Goal: Task Accomplishment & Management: Manage account settings

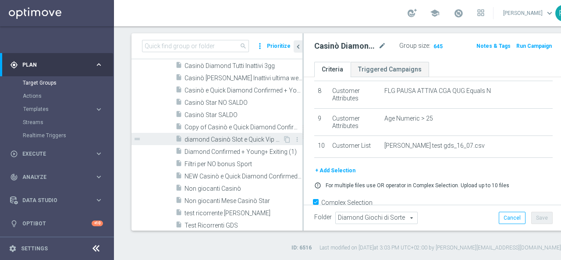
scroll to position [240, 0]
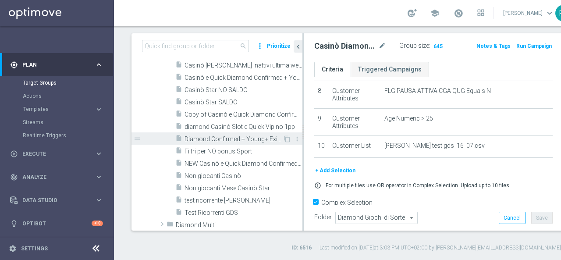
click at [204, 137] on span "Diamond Confirmed + Young+ Exiting (1)" at bounding box center [233, 138] width 98 height 7
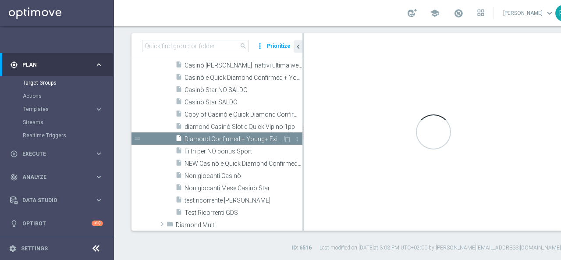
checkbox input "false"
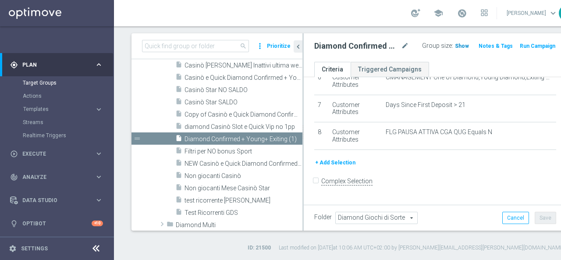
click at [455, 47] on span "Show" at bounding box center [462, 46] width 14 height 6
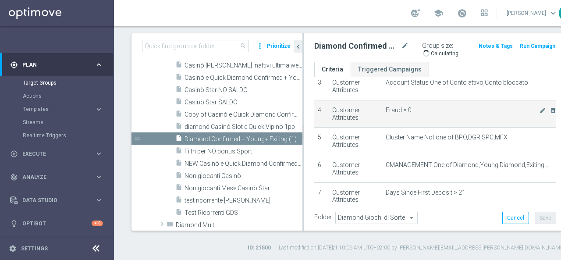
scroll to position [134, 0]
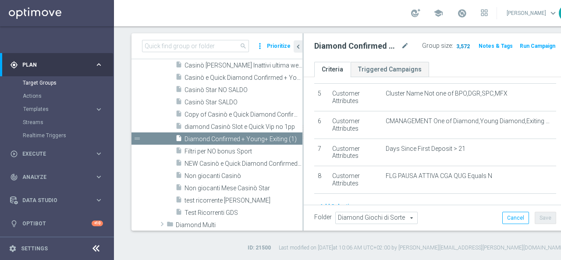
click at [455, 46] on span "3,572" at bounding box center [462, 47] width 15 height 8
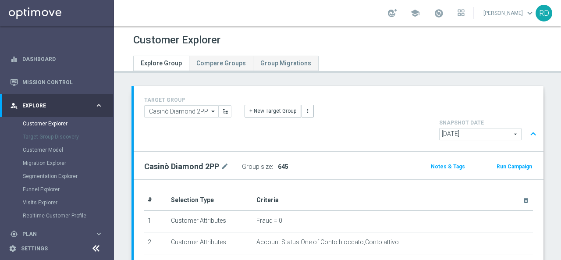
scroll to position [164, 0]
click at [315, 163] on span "Show" at bounding box center [318, 166] width 14 height 6
click at [317, 163] on span "3,572" at bounding box center [319, 166] width 16 height 7
click at [352, 152] on div "Diamond Confirmed + Young+ Exiting (1) mode_edit Group size : 3,572 Notes & Tag…" at bounding box center [339, 166] width 410 height 28
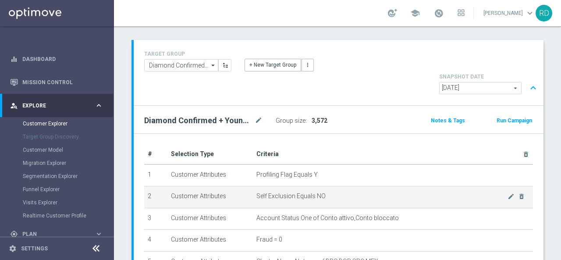
scroll to position [44, 0]
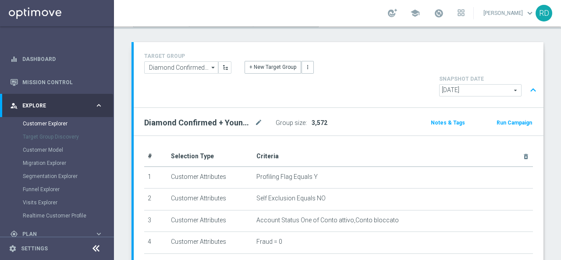
click at [315, 119] on span "3,572" at bounding box center [319, 122] width 16 height 7
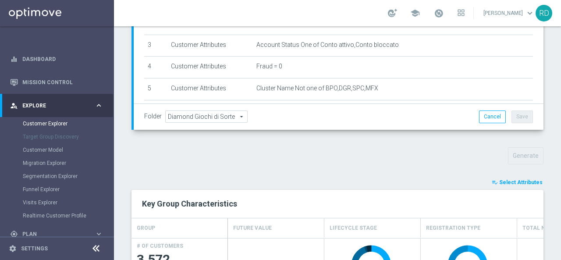
scroll to position [263, 0]
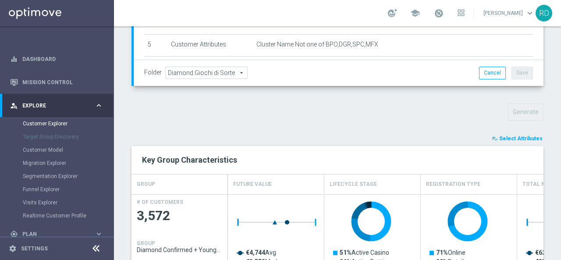
click at [514, 135] on span "Select Attributes" at bounding box center [520, 138] width 43 height 6
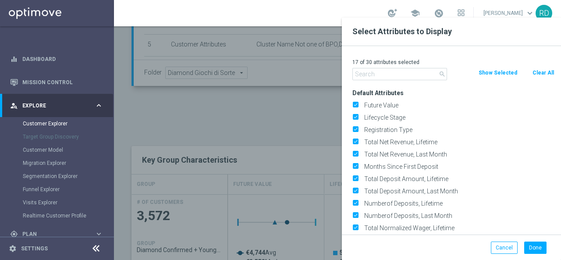
click at [385, 79] on input "text" at bounding box center [399, 74] width 95 height 12
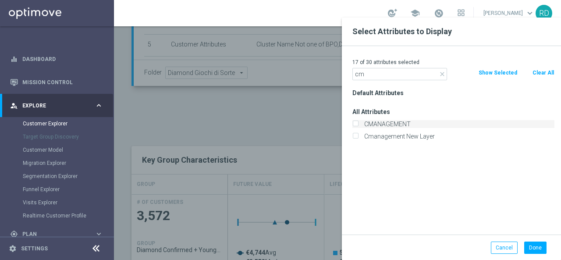
type input "cm"
click at [374, 124] on label "CMANAGEMENT" at bounding box center [457, 124] width 193 height 8
click at [358, 124] on input "CMANAGEMENT" at bounding box center [355, 125] width 6 height 6
checkbox input "true"
click at [532, 248] on button "Done" at bounding box center [535, 247] width 22 height 12
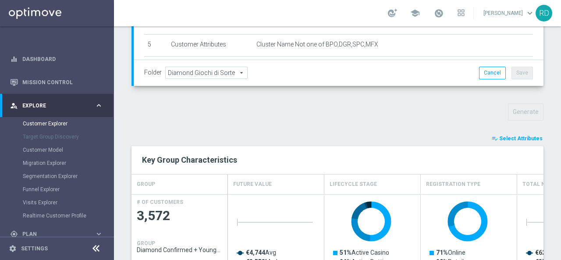
click at [507, 135] on span "Select Attributes" at bounding box center [520, 138] width 43 height 6
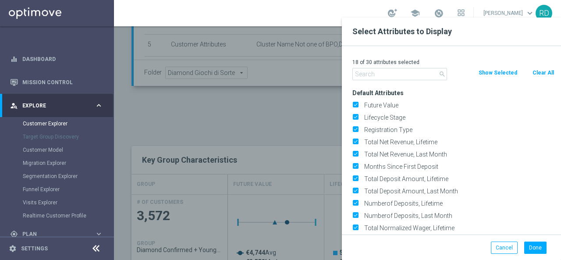
click at [378, 72] on input "text" at bounding box center [399, 74] width 95 height 12
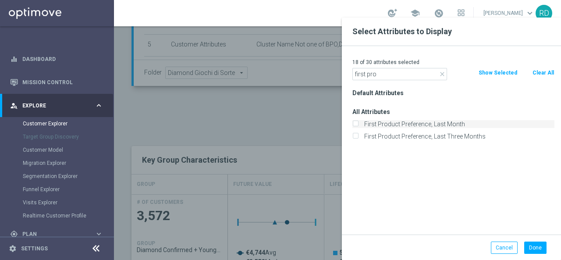
type input "first pro"
click at [399, 121] on label "First Product Preference, Last Month" at bounding box center [457, 124] width 193 height 8
click at [358, 122] on input "First Product Preference, Last Month" at bounding box center [355, 125] width 6 height 6
checkbox input "true"
click at [536, 247] on button "Done" at bounding box center [535, 247] width 22 height 12
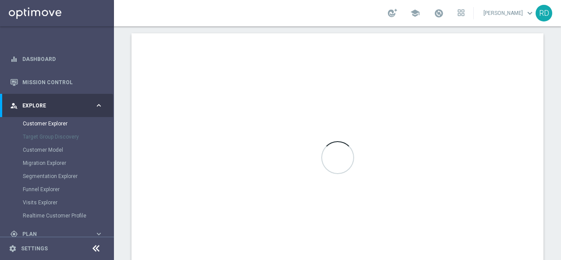
scroll to position [571, 0]
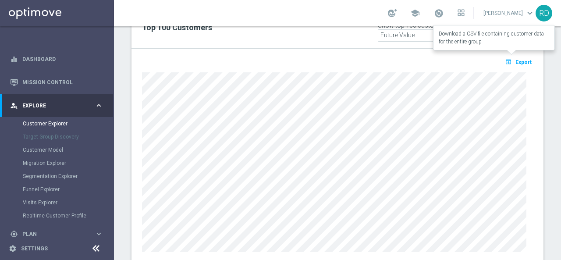
click at [515, 59] on span "Export" at bounding box center [523, 62] width 16 height 6
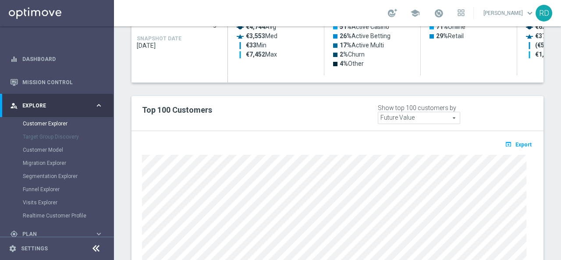
scroll to position [483, 0]
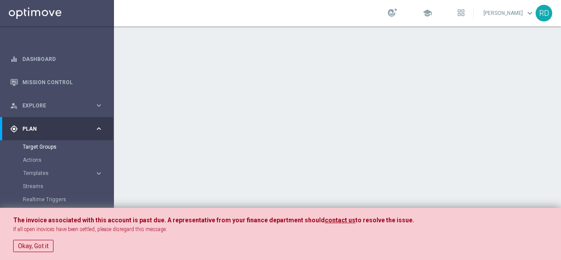
click at [24, 246] on button "Okay, Got it" at bounding box center [33, 246] width 40 height 12
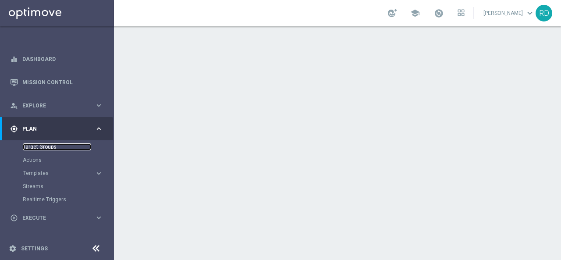
click at [53, 148] on link "Target Groups" at bounding box center [57, 146] width 68 height 7
click at [47, 144] on link "Target Groups" at bounding box center [57, 146] width 68 height 7
click at [49, 146] on link "Target Groups" at bounding box center [57, 146] width 68 height 7
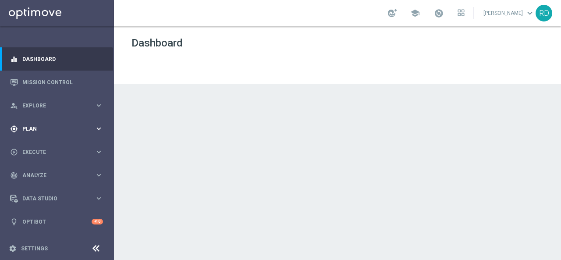
click at [45, 126] on span "Plan" at bounding box center [58, 128] width 72 height 5
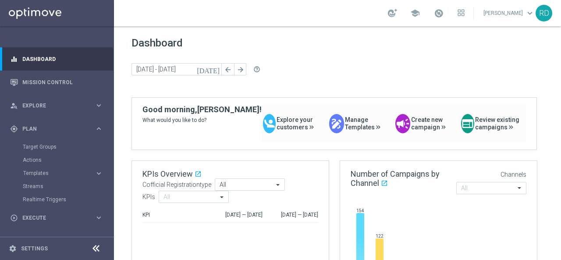
click at [39, 142] on div "Target Groups" at bounding box center [68, 146] width 90 height 13
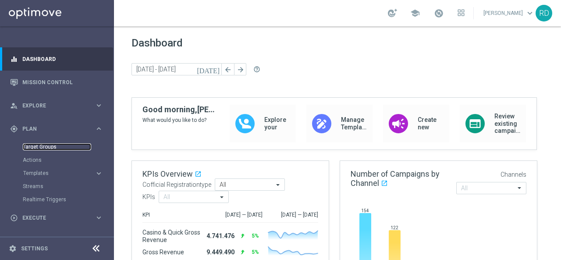
click at [39, 143] on link "Target Groups" at bounding box center [57, 146] width 68 height 7
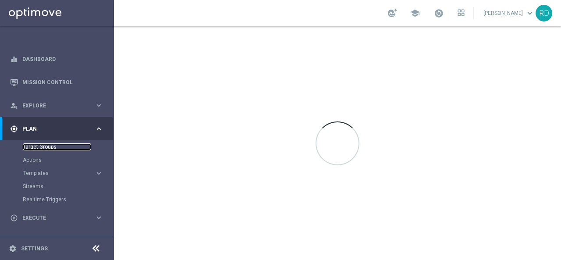
click at [46, 145] on link "Target Groups" at bounding box center [57, 146] width 68 height 7
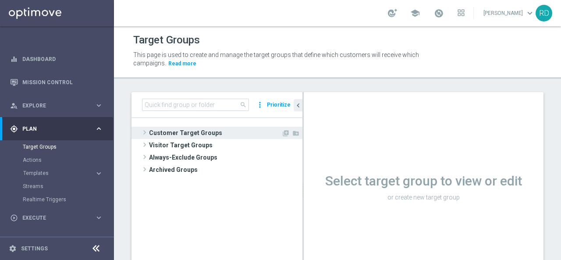
click at [146, 131] on span at bounding box center [144, 132] width 9 height 11
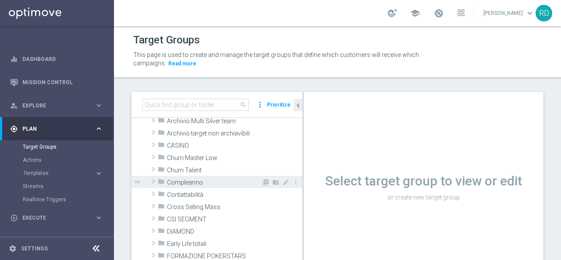
scroll to position [44, 0]
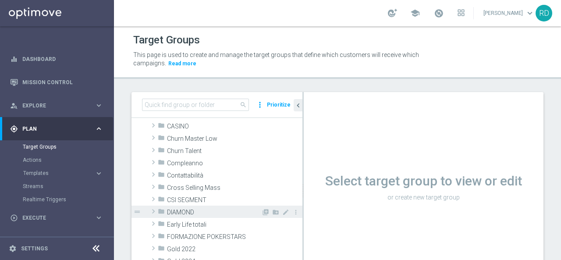
click at [159, 210] on icon "folder" at bounding box center [161, 213] width 7 height 10
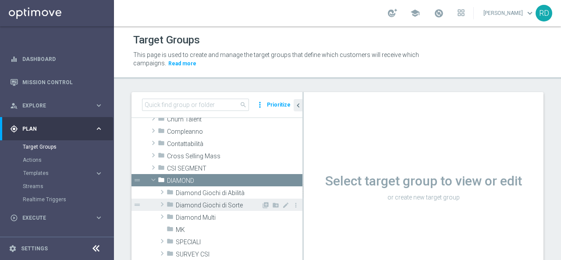
scroll to position [88, 0]
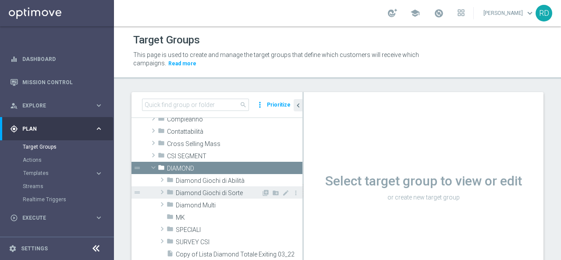
click at [163, 192] on span at bounding box center [162, 192] width 9 height 11
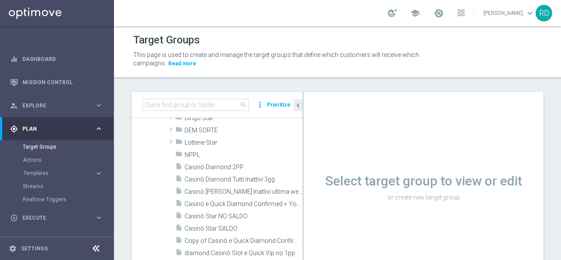
scroll to position [175, 0]
click at [200, 202] on span "Casinò e Quick Diamond Confirmed + Young+ Exiting" at bounding box center [233, 203] width 98 height 7
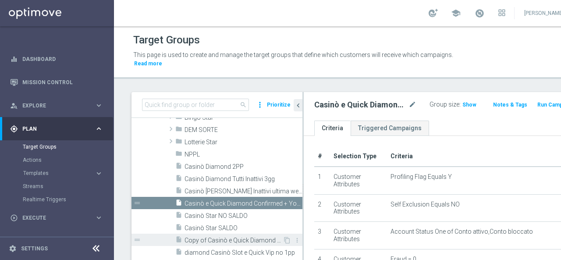
scroll to position [219, 0]
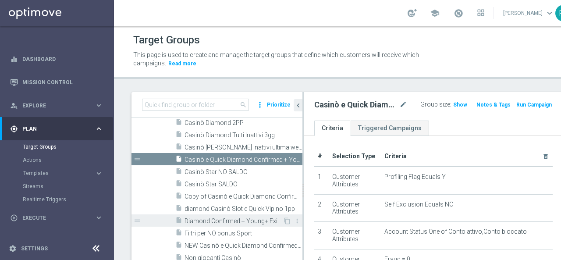
click at [206, 219] on span "Diamond Confirmed + Young+ Exiting (1)" at bounding box center [233, 220] width 98 height 7
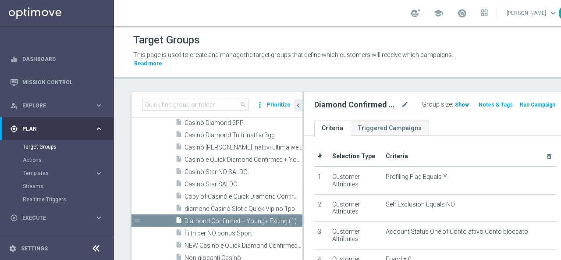
click at [455, 103] on span "Show" at bounding box center [462, 105] width 14 height 6
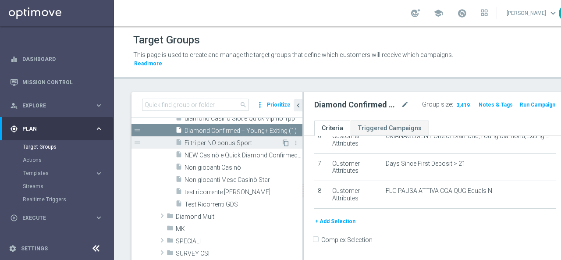
scroll to position [219, 0]
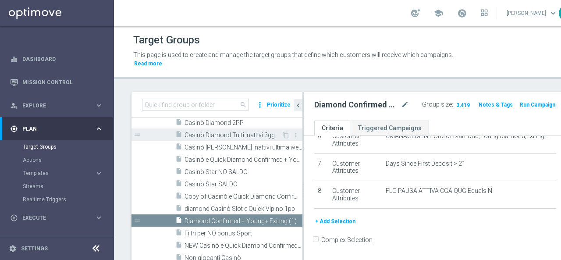
click at [243, 136] on span "Casinò Diamond Tutti Inattivi 3gg" at bounding box center [232, 134] width 97 height 7
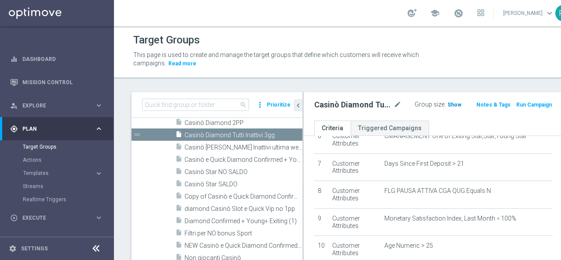
click at [447, 103] on span "Show" at bounding box center [454, 105] width 14 height 6
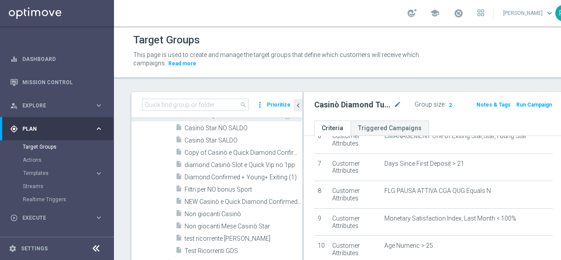
scroll to position [263, 0]
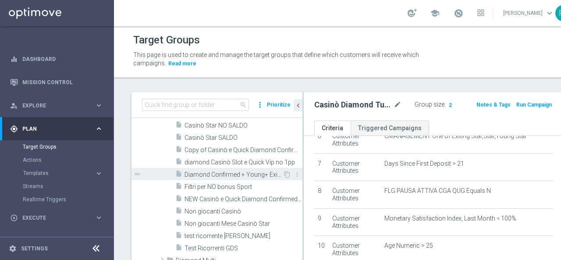
click at [205, 172] on span "Diamond Confirmed + Young+ Exiting (1)" at bounding box center [233, 174] width 98 height 7
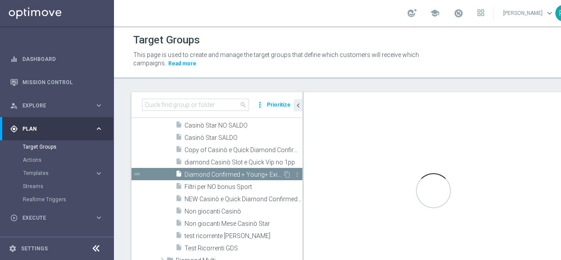
checkbox input "false"
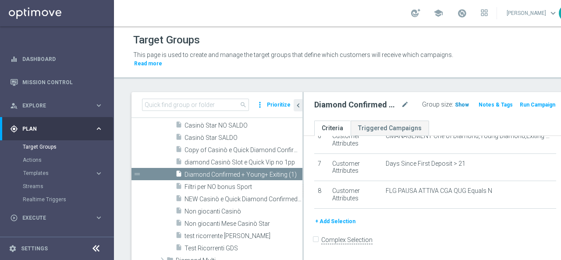
click at [455, 103] on span "Show" at bounding box center [462, 105] width 14 height 6
